Goal: Information Seeking & Learning: Learn about a topic

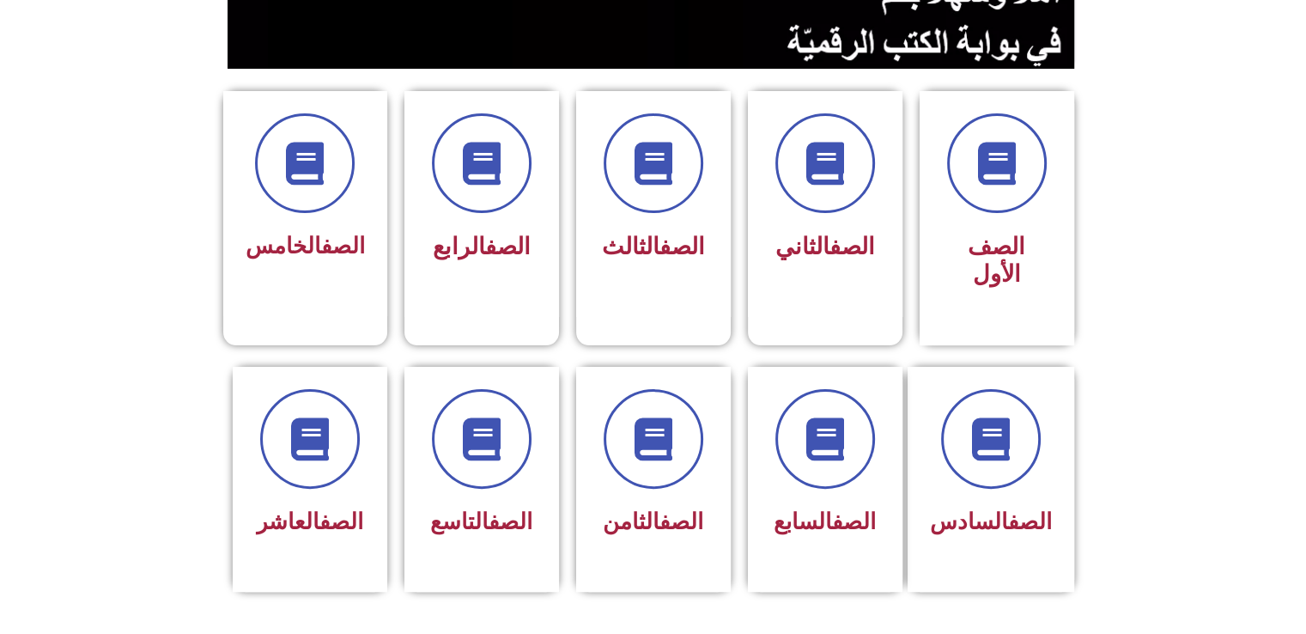
scroll to position [392, 0]
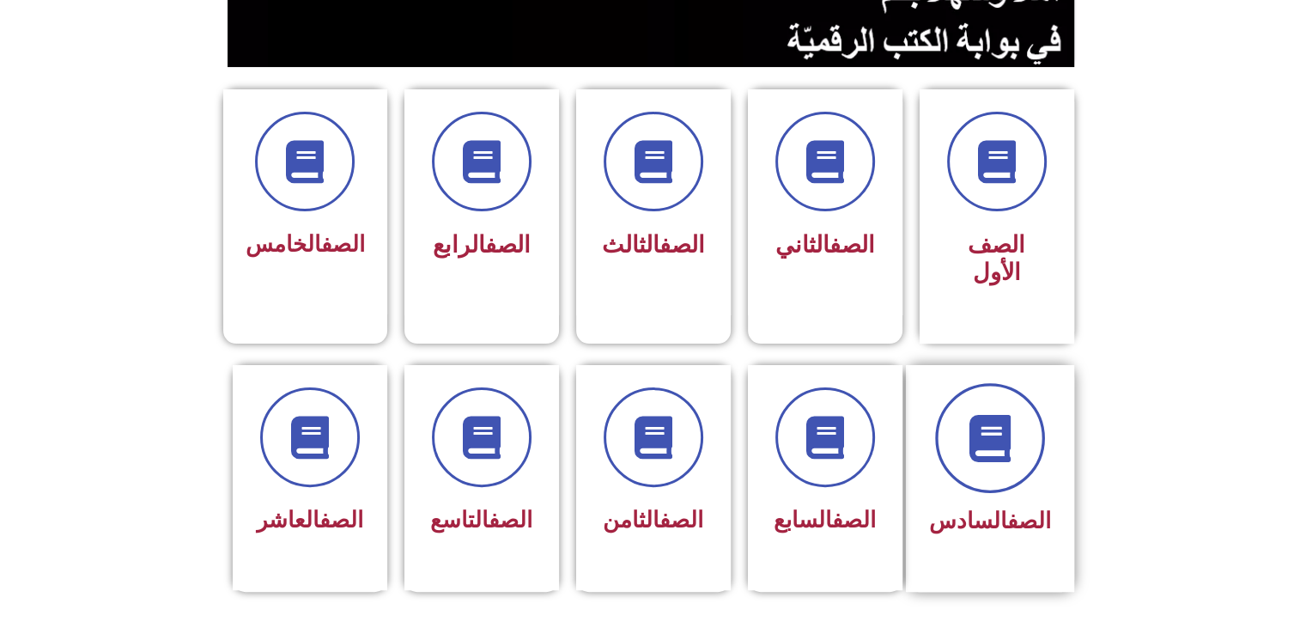
click at [1037, 383] on span at bounding box center [990, 438] width 110 height 110
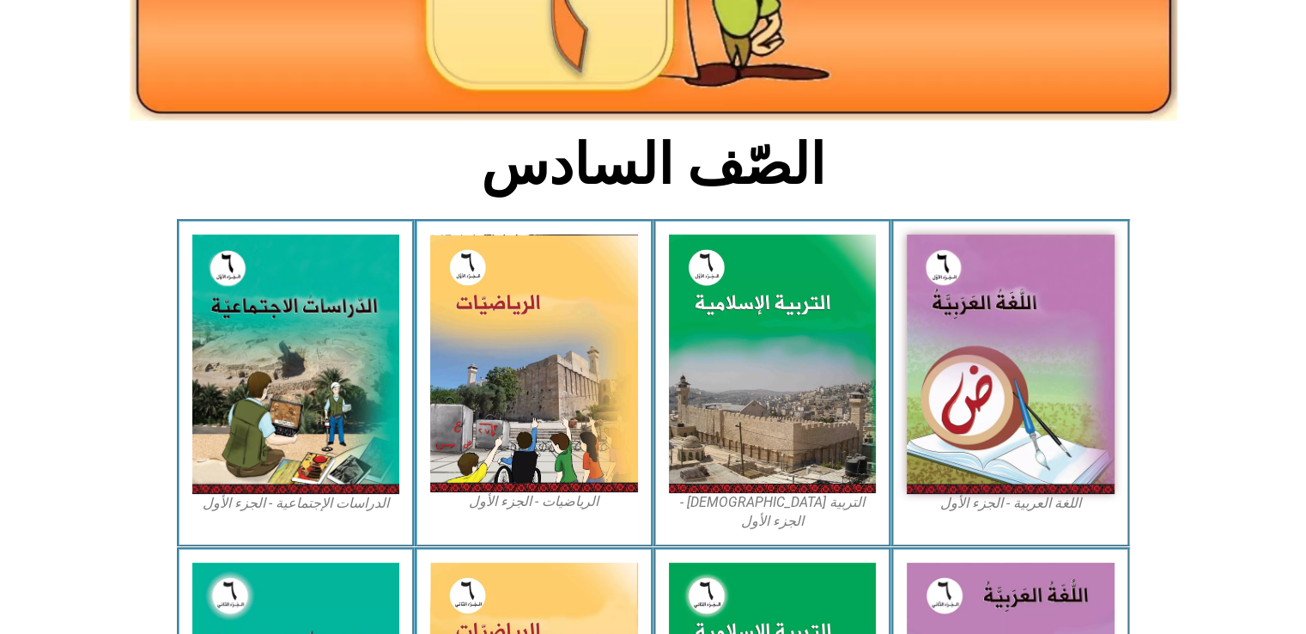
scroll to position [323, 0]
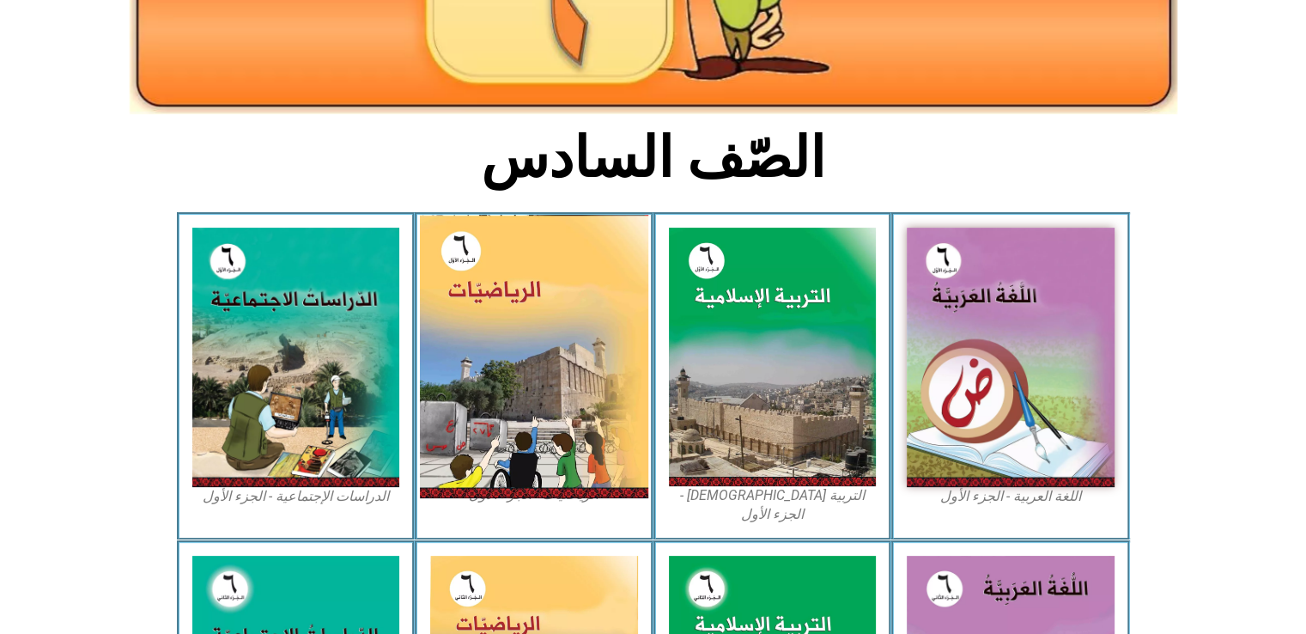
click at [597, 355] on img at bounding box center [534, 356] width 228 height 283
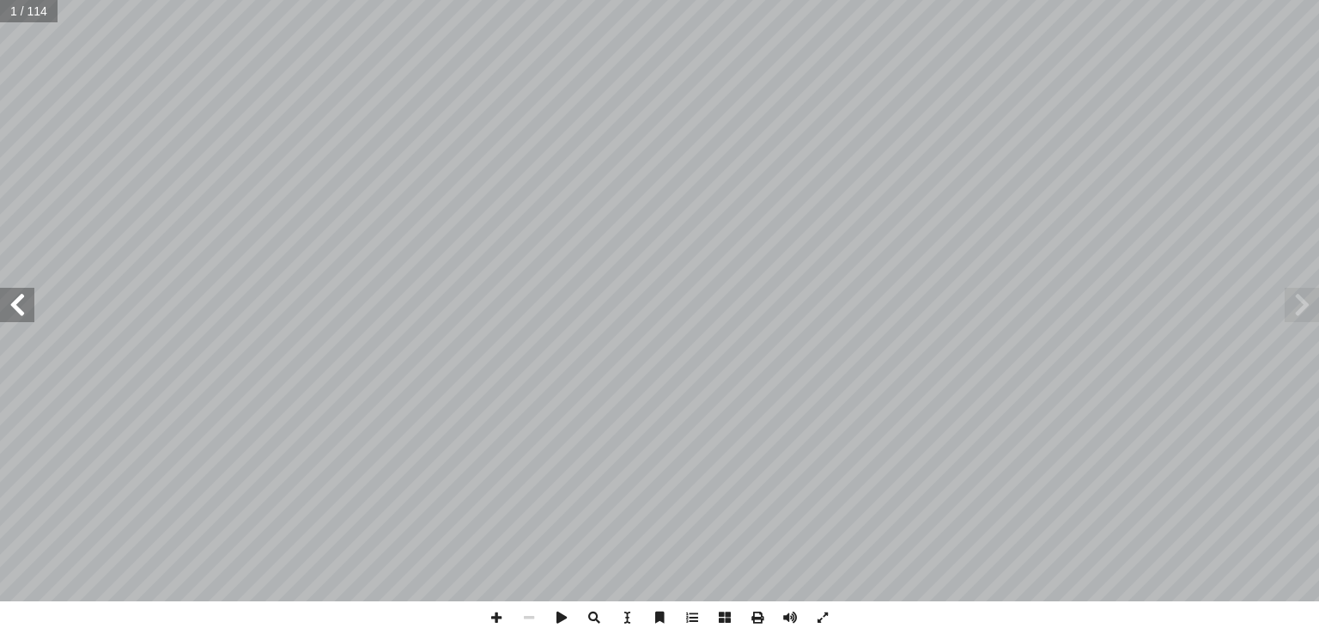
click at [17, 305] on span at bounding box center [17, 305] width 34 height 34
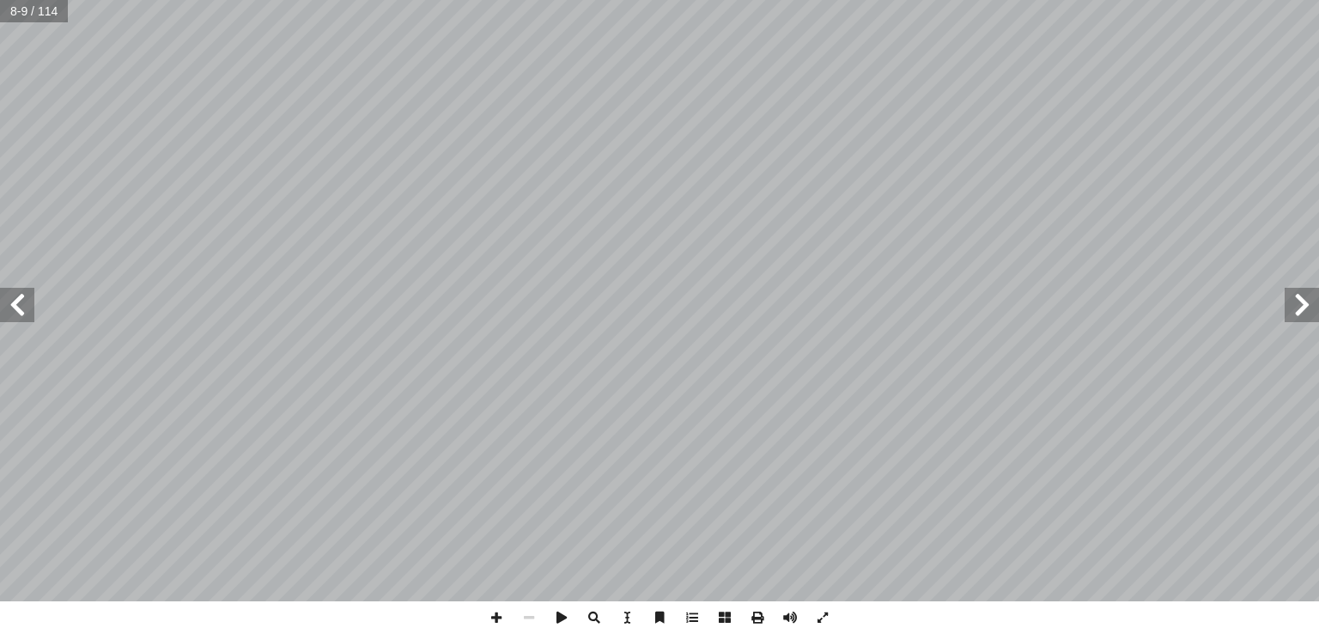
click at [15, 317] on span at bounding box center [17, 305] width 34 height 34
click at [11, 313] on span at bounding box center [17, 305] width 34 height 34
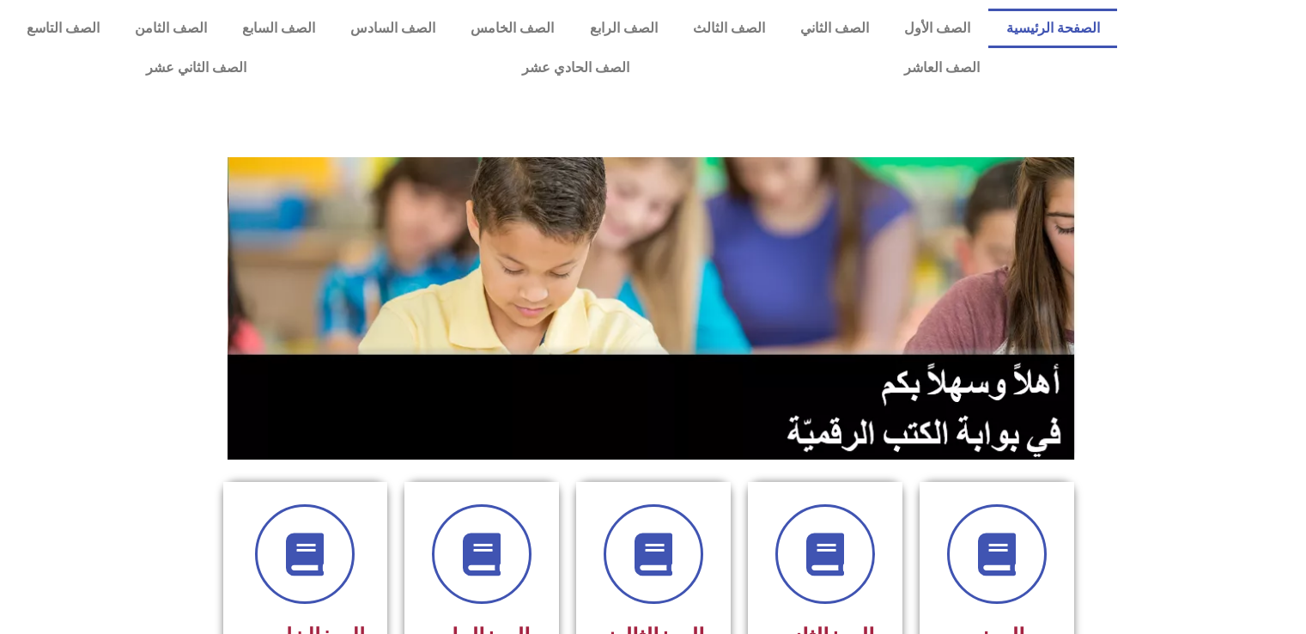
scroll to position [392, 0]
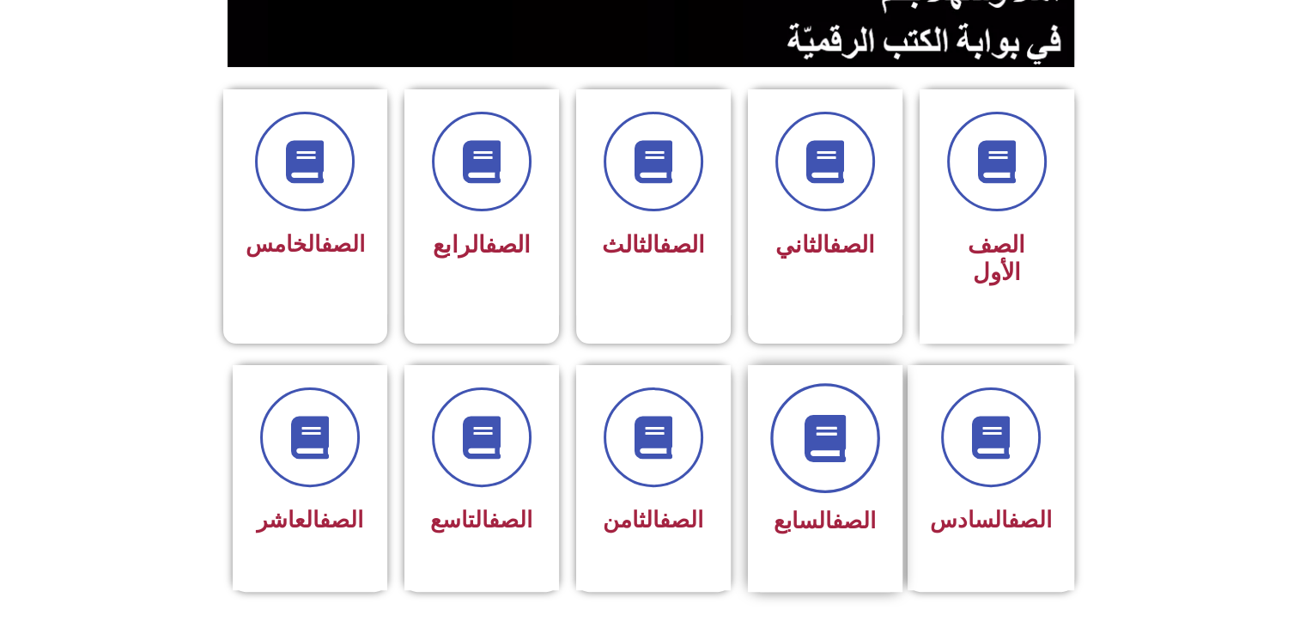
click at [824, 383] on span at bounding box center [825, 438] width 110 height 110
click at [835, 414] on icon at bounding box center [824, 437] width 47 height 47
click at [845, 501] on div "الصف السابع" at bounding box center [825, 522] width 108 height 42
click at [815, 414] on icon at bounding box center [824, 437] width 47 height 47
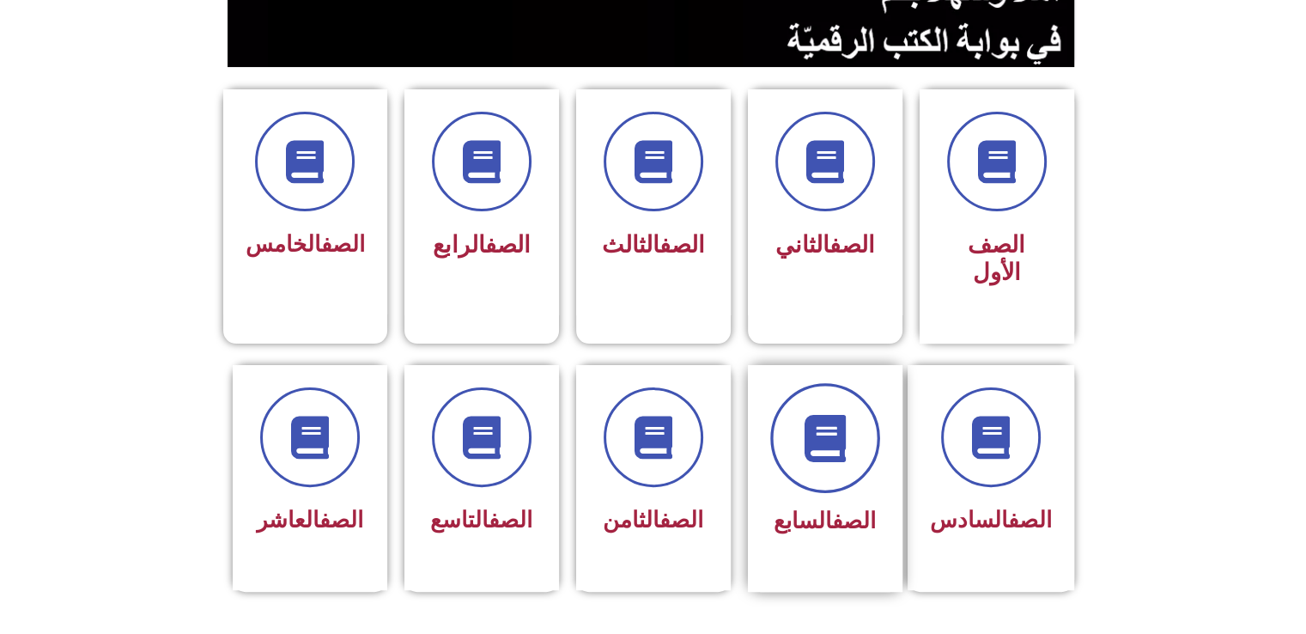
click at [815, 414] on icon at bounding box center [824, 437] width 47 height 47
click at [811, 414] on icon at bounding box center [824, 437] width 47 height 47
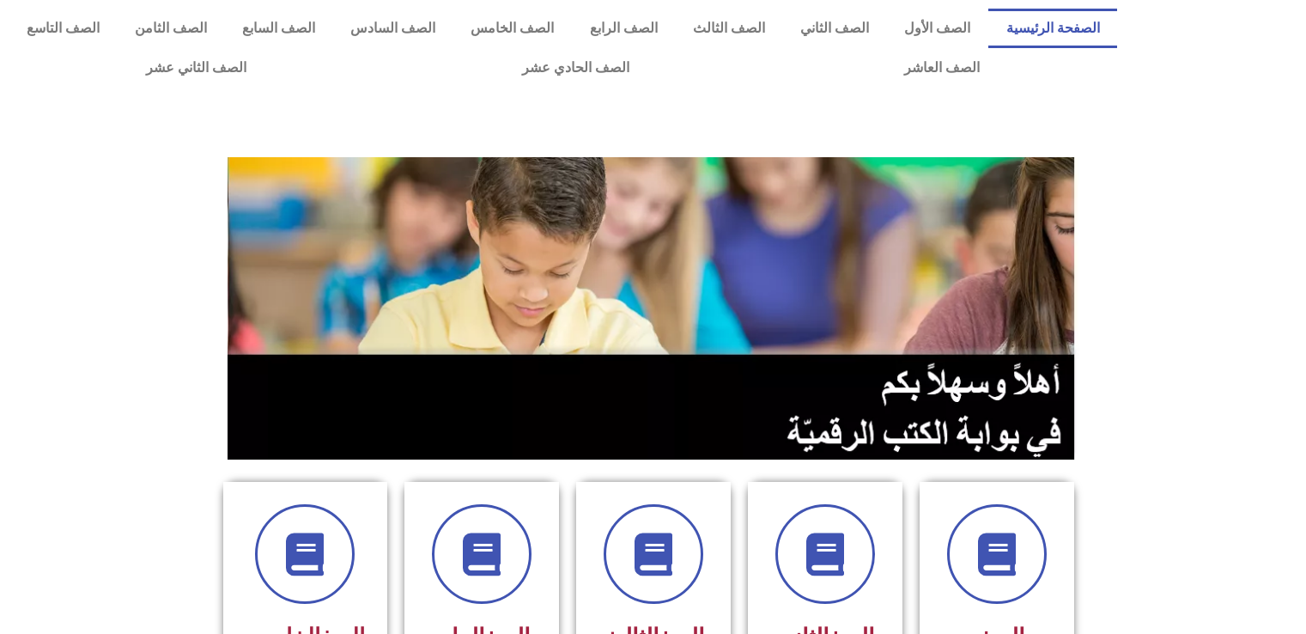
scroll to position [392, 0]
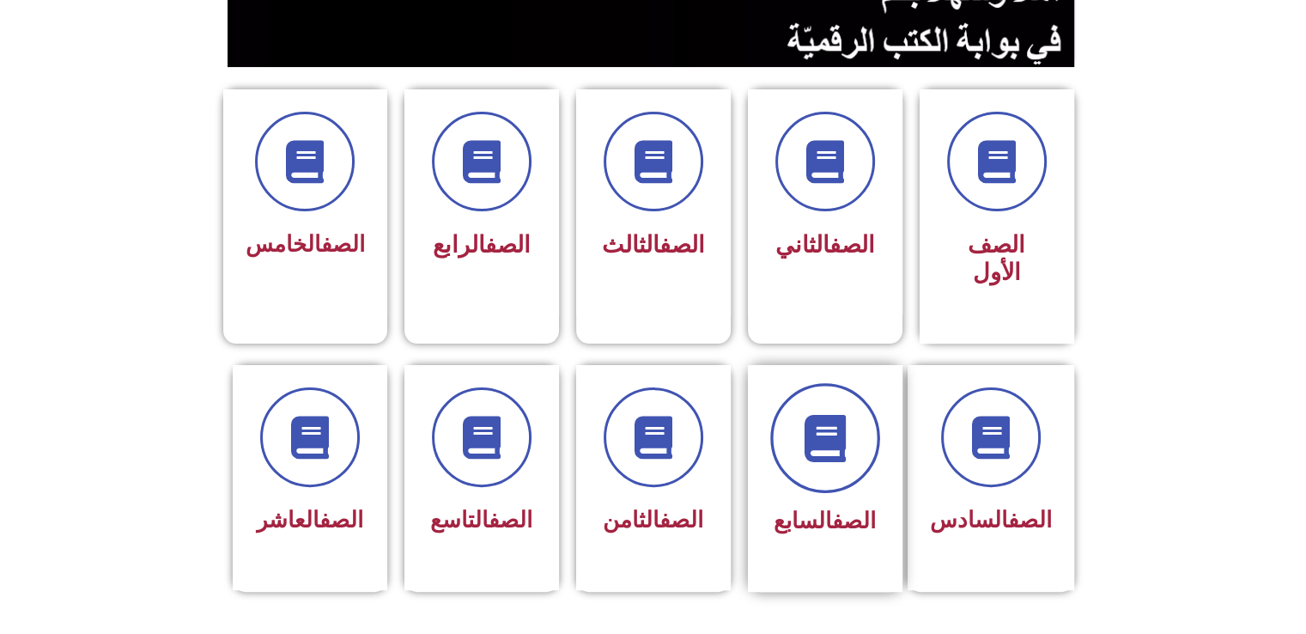
click at [844, 414] on icon at bounding box center [824, 437] width 47 height 47
click at [817, 508] on span "الصف السابع" at bounding box center [825, 521] width 102 height 26
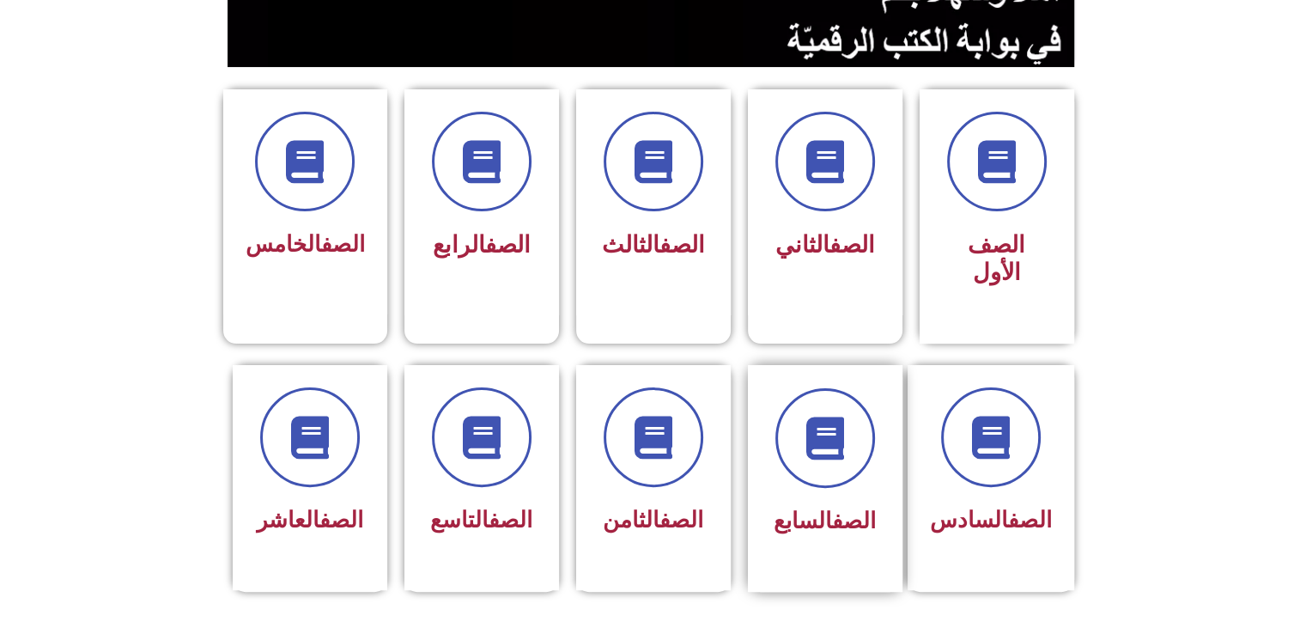
click at [817, 508] on span "الصف السابع" at bounding box center [825, 521] width 102 height 26
click at [821, 425] on icon at bounding box center [824, 437] width 47 height 47
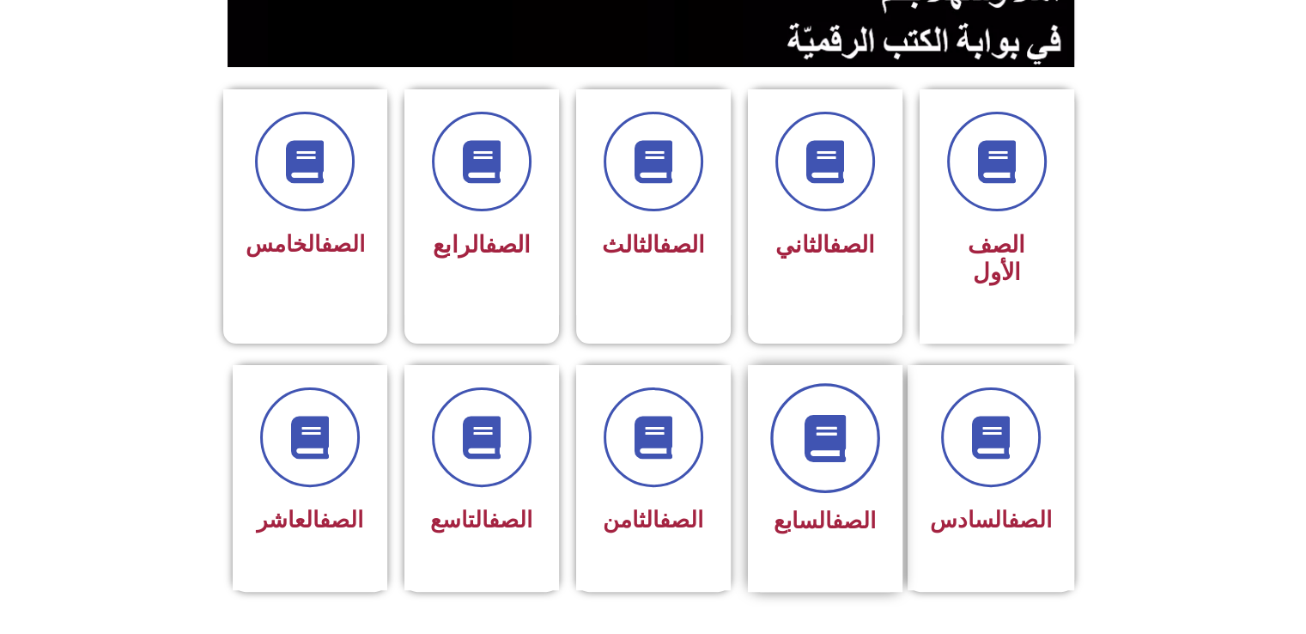
click at [821, 425] on icon at bounding box center [824, 437] width 47 height 47
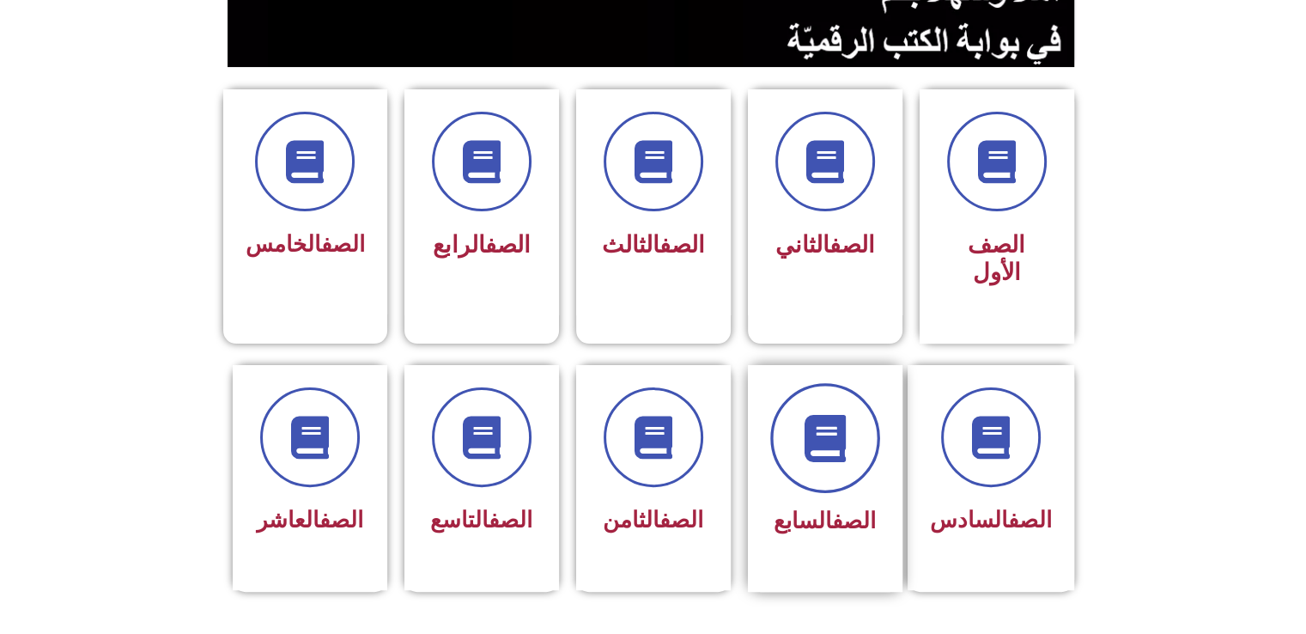
click at [821, 425] on icon at bounding box center [824, 437] width 47 height 47
click at [835, 414] on icon at bounding box center [824, 437] width 47 height 47
click at [854, 530] on div "الصف السابع" at bounding box center [825, 478] width 155 height 227
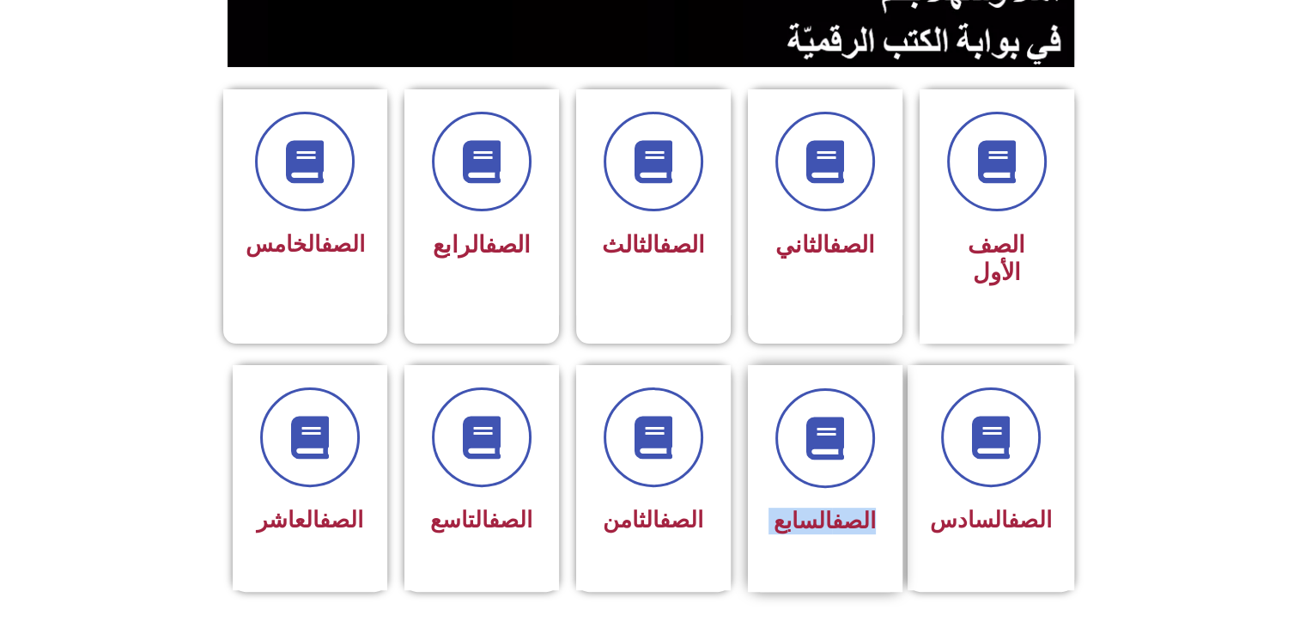
click at [854, 530] on div "الصف السابع" at bounding box center [825, 478] width 155 height 227
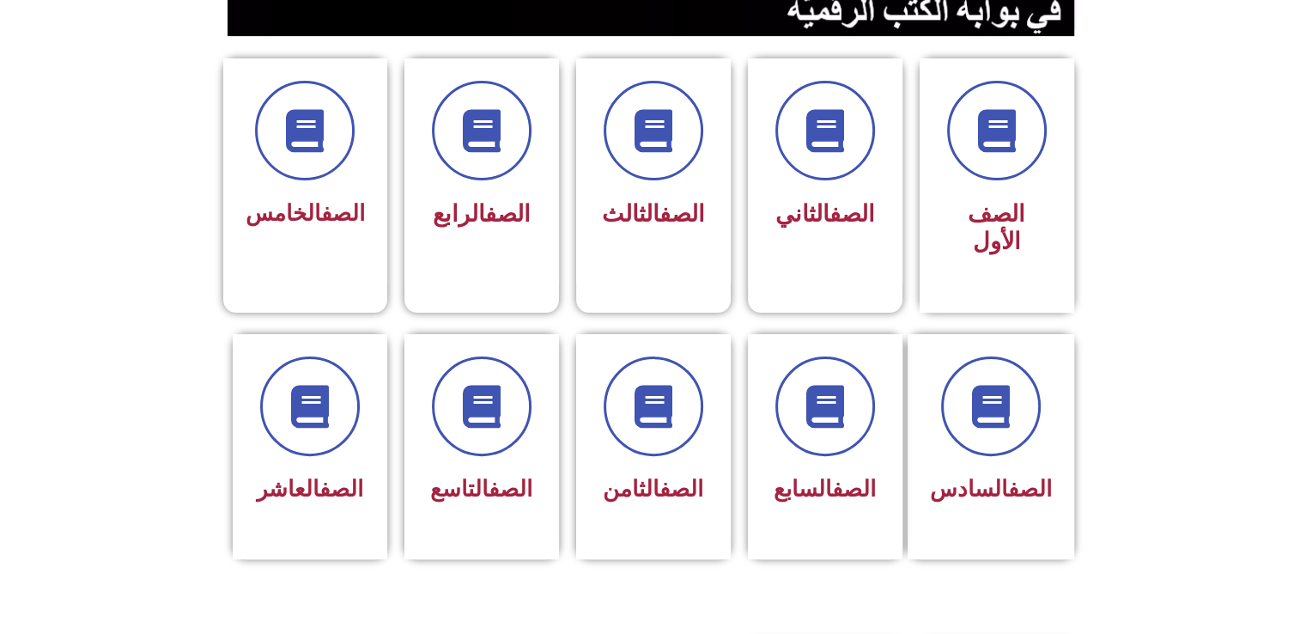
scroll to position [429, 0]
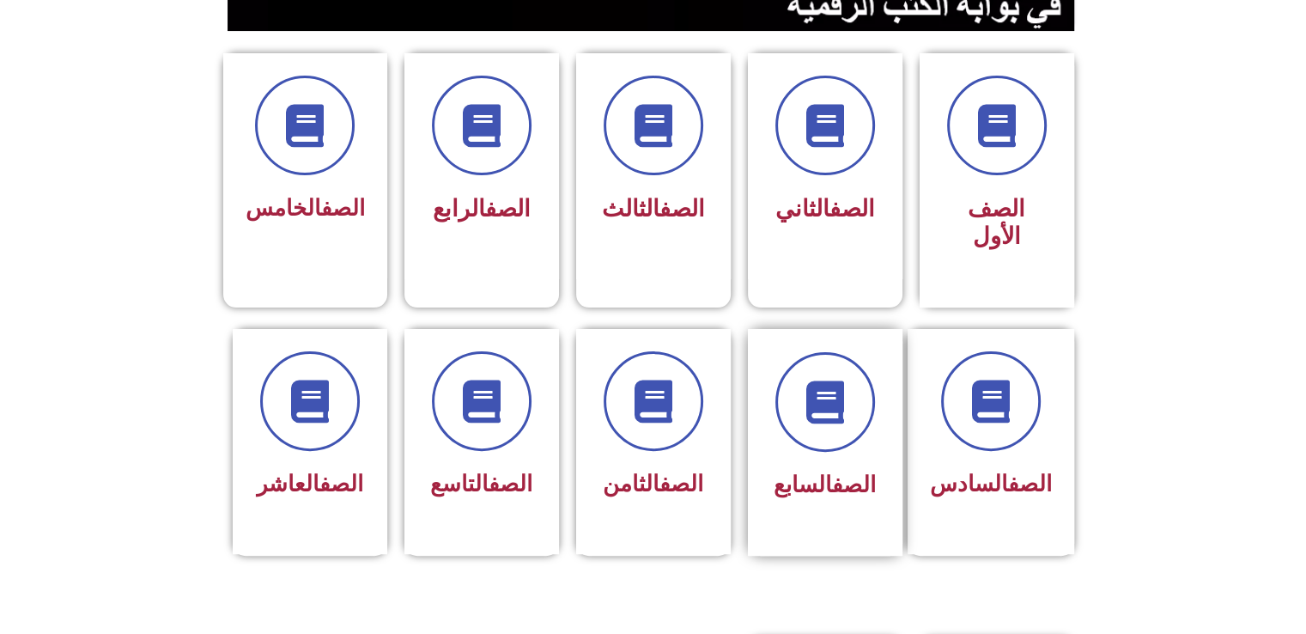
click at [875, 361] on div at bounding box center [825, 402] width 108 height 100
click at [793, 395] on span at bounding box center [825, 402] width 110 height 110
click at [821, 471] on span "الصف السابع" at bounding box center [825, 484] width 102 height 26
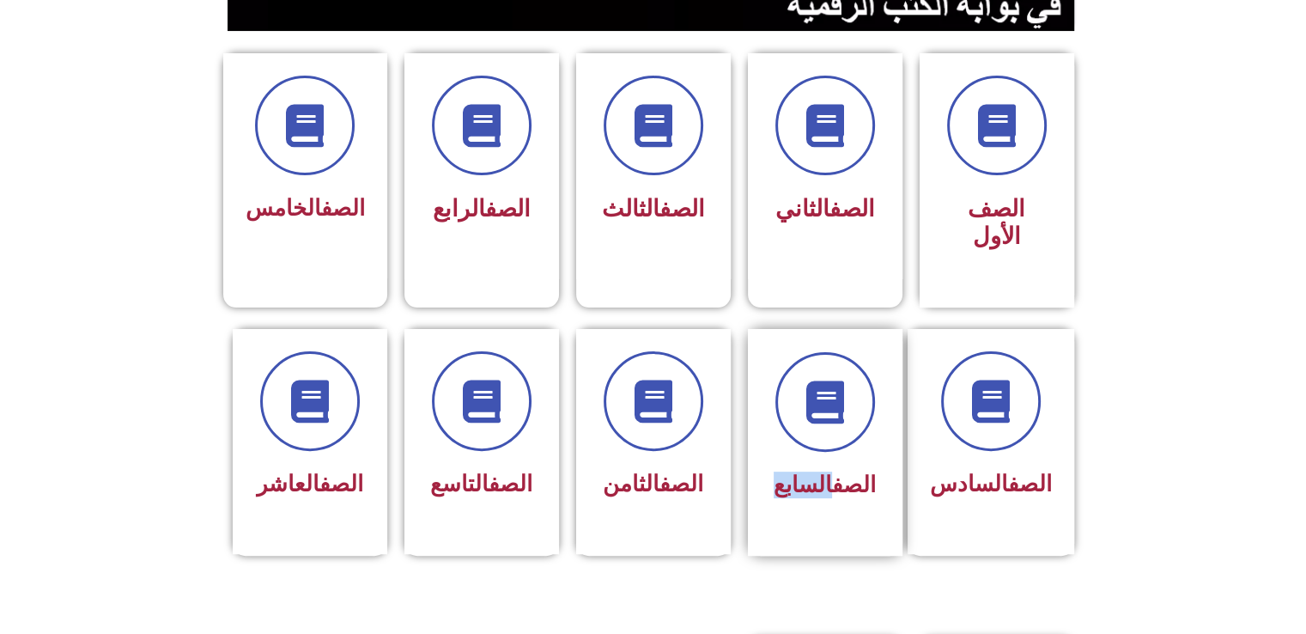
click at [821, 471] on span "الصف السابع" at bounding box center [825, 484] width 102 height 26
click at [845, 378] on icon at bounding box center [824, 401] width 47 height 47
click at [1020, 389] on span at bounding box center [990, 402] width 110 height 110
click at [850, 362] on span at bounding box center [825, 402] width 110 height 110
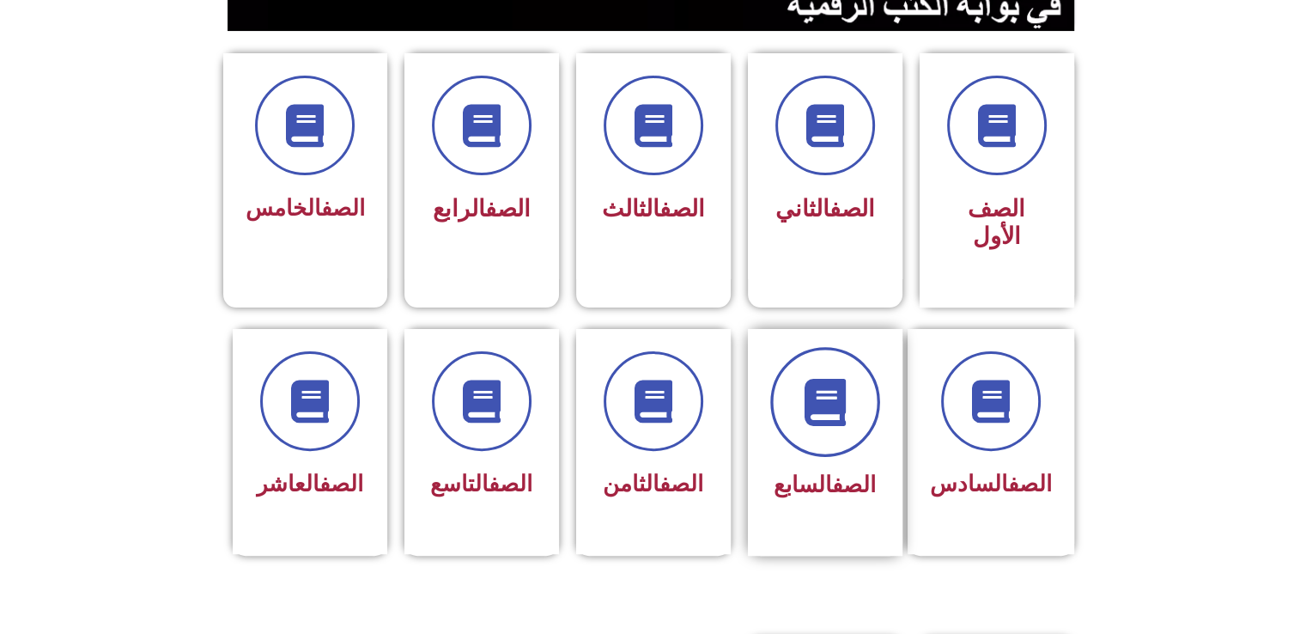
click at [850, 362] on span at bounding box center [825, 402] width 110 height 110
click at [460, 581] on section "الصف السادس الصف السابع الصف الثامن الصف التاسع الصف العاشر" at bounding box center [653, 460] width 1306 height 307
click at [818, 392] on icon at bounding box center [824, 401] width 47 height 47
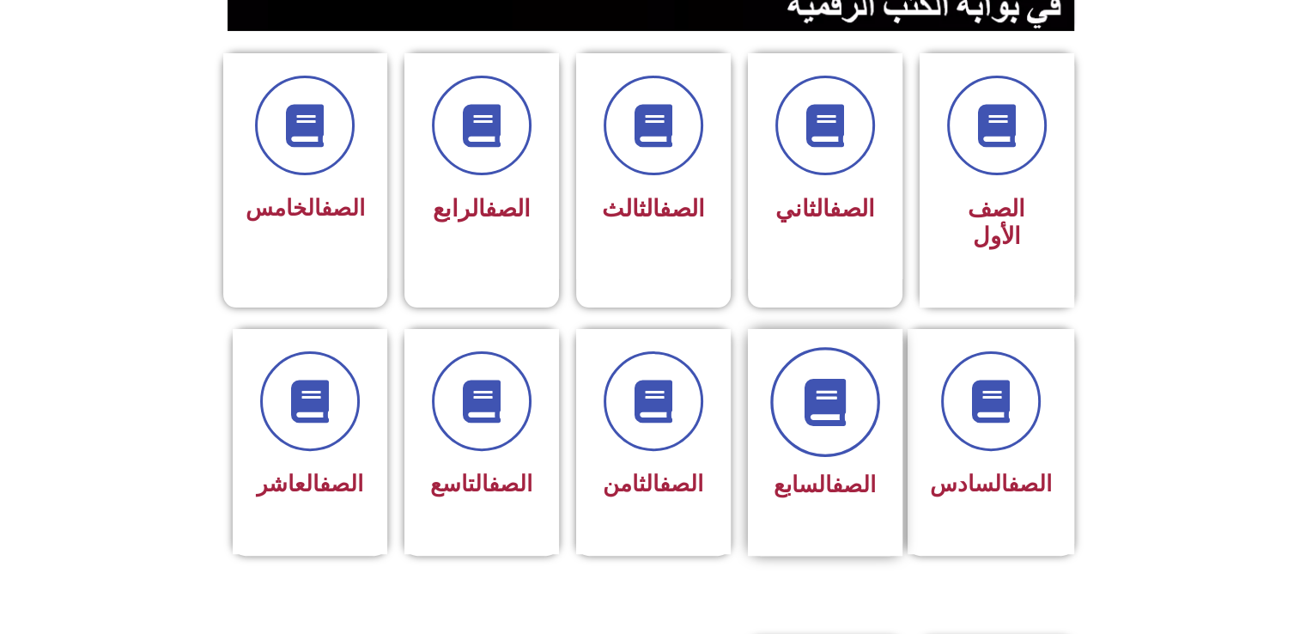
click at [818, 392] on icon at bounding box center [824, 401] width 47 height 47
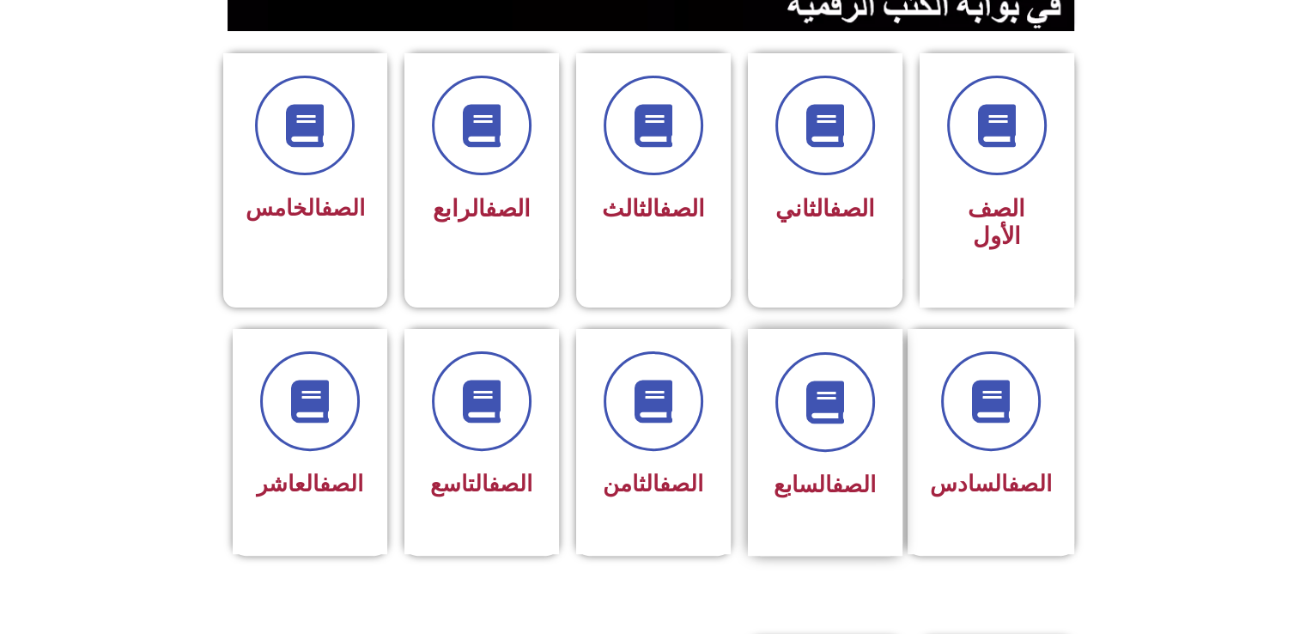
click at [845, 423] on div "الصف السابع" at bounding box center [825, 429] width 108 height 155
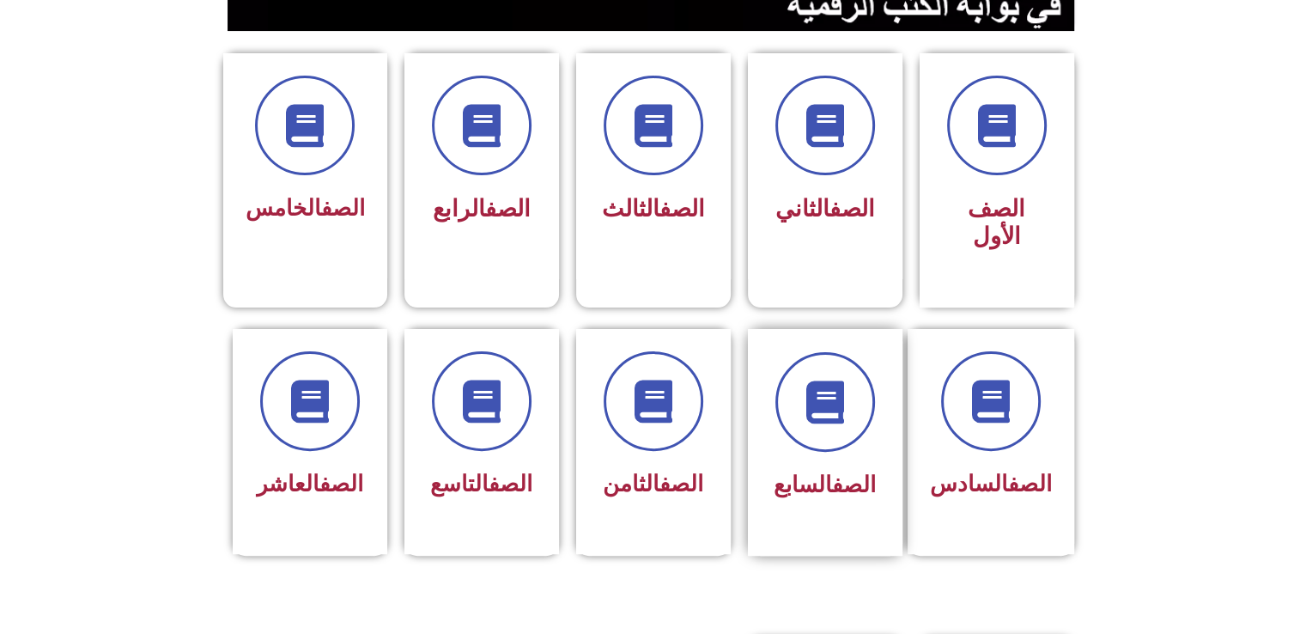
click at [845, 423] on div "الصف السابع" at bounding box center [825, 429] width 108 height 155
click at [811, 347] on span at bounding box center [825, 402] width 110 height 110
drag, startPoint x: 811, startPoint y: 345, endPoint x: 818, endPoint y: 337, distance: 10.3
click at [818, 347] on span at bounding box center [825, 402] width 110 height 110
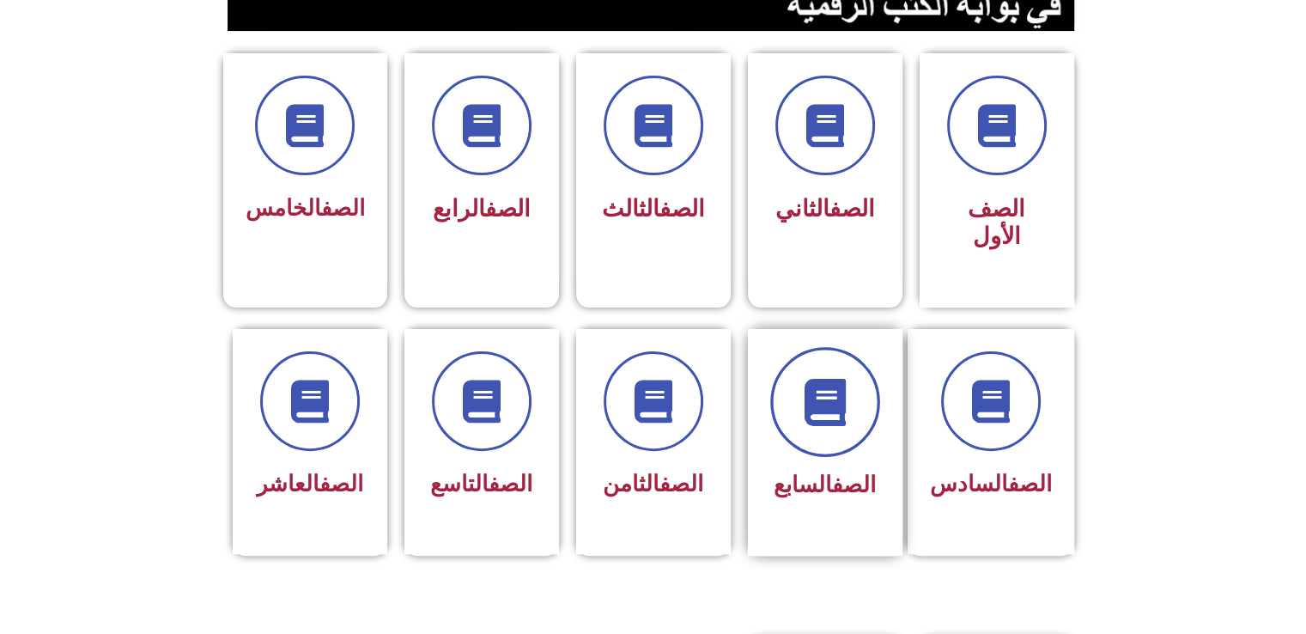
click at [818, 347] on span at bounding box center [825, 402] width 110 height 110
click at [825, 429] on div "الصف السابع" at bounding box center [825, 429] width 108 height 155
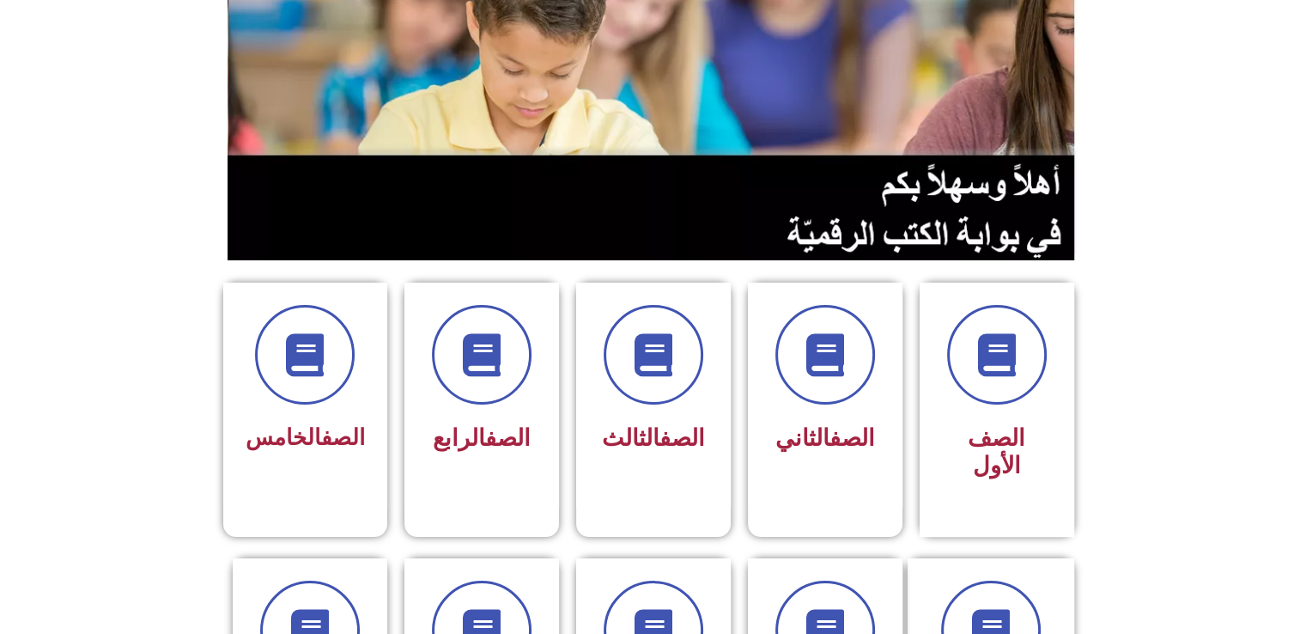
scroll to position [0, 0]
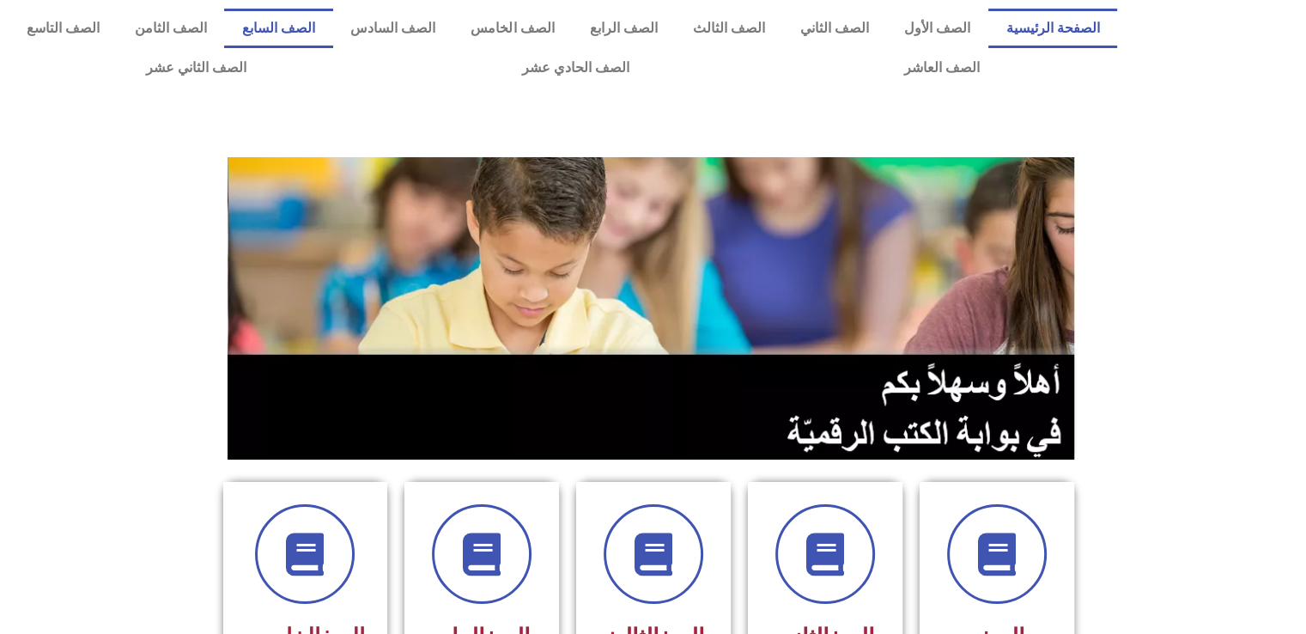
click at [325, 21] on link "الصف السابع" at bounding box center [278, 29] width 108 height 40
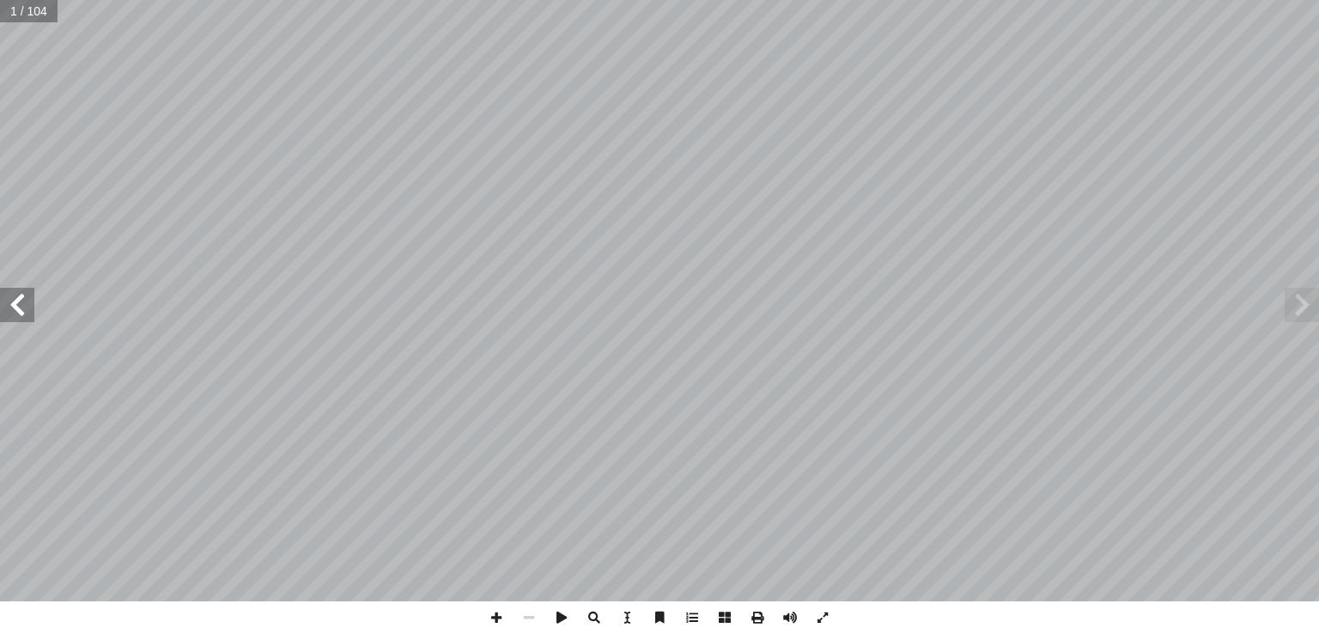
click at [15, 301] on span at bounding box center [17, 305] width 34 height 34
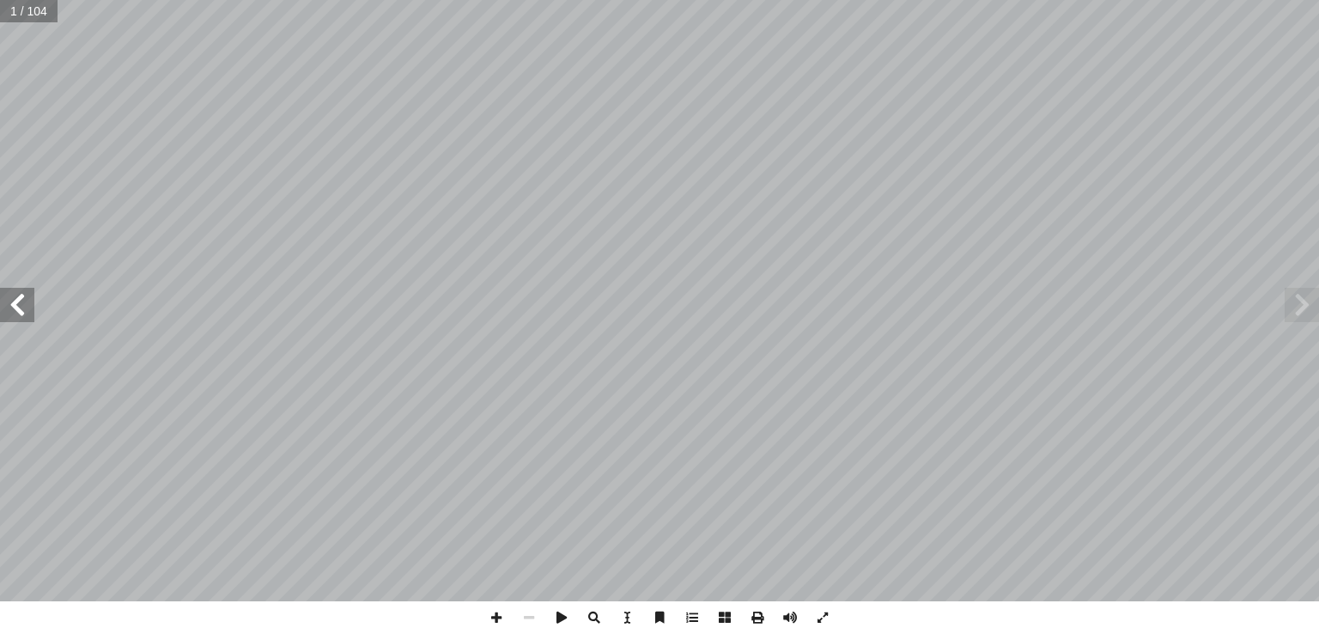
click at [15, 301] on span at bounding box center [17, 305] width 34 height 34
click at [15, 303] on span at bounding box center [17, 305] width 34 height 34
click at [17, 311] on span at bounding box center [17, 305] width 34 height 34
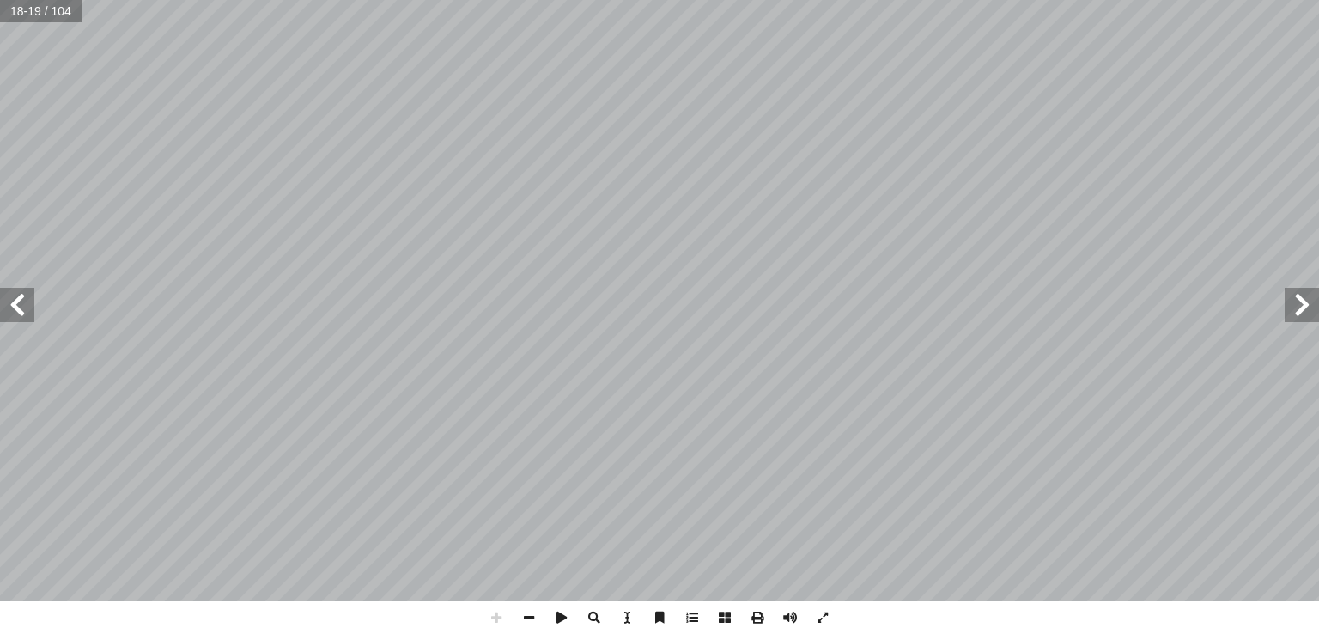
drag, startPoint x: 10, startPoint y: 320, endPoint x: 1291, endPoint y: 295, distance: 1280.6
click at [1291, 295] on span at bounding box center [1302, 305] width 34 height 34
click at [14, 307] on span at bounding box center [17, 305] width 34 height 34
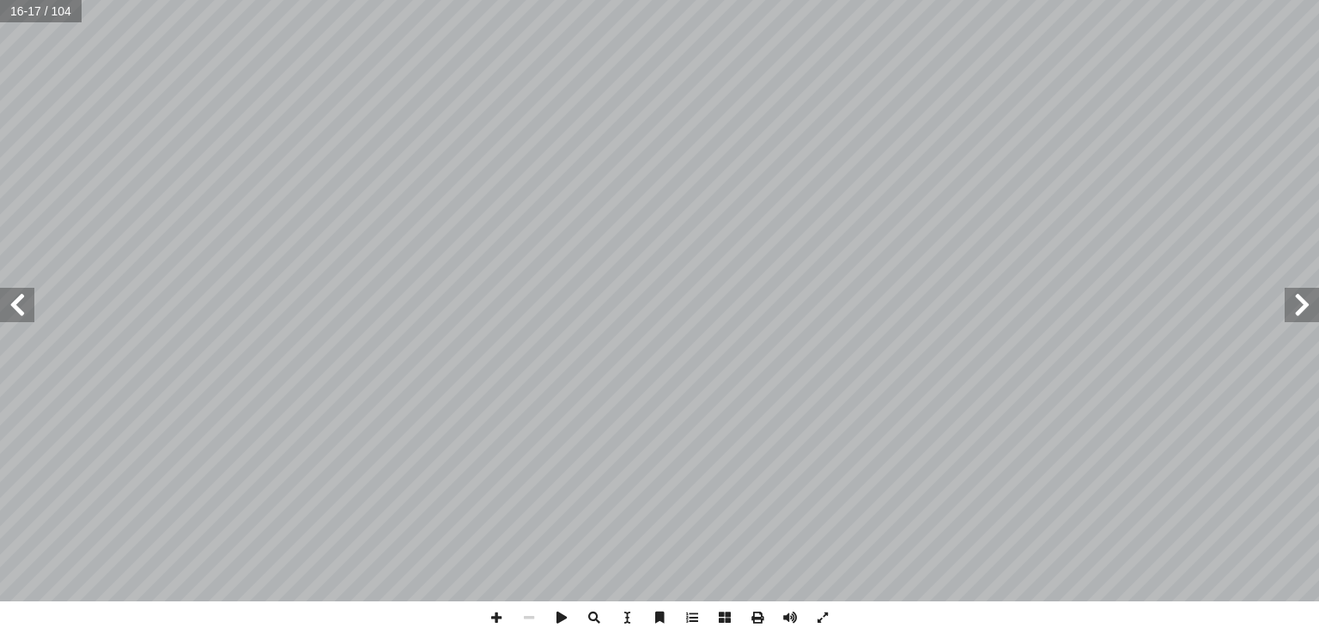
click at [2, 301] on span at bounding box center [17, 305] width 34 height 34
click at [1305, 314] on span at bounding box center [1302, 305] width 34 height 34
